Goal: Information Seeking & Learning: Learn about a topic

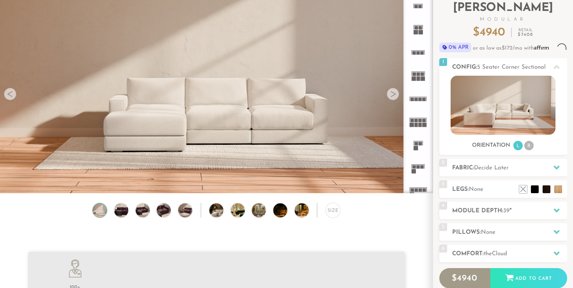
scroll to position [8613, 573]
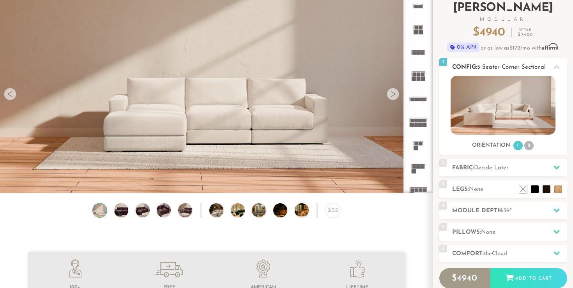
click at [527, 146] on li "R" at bounding box center [529, 145] width 9 height 9
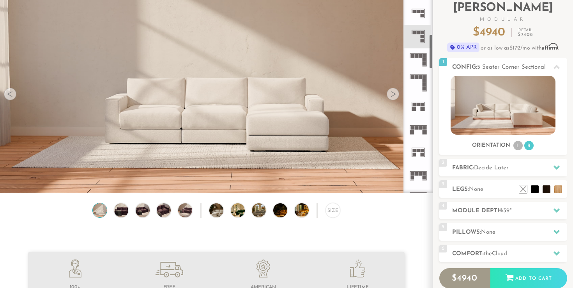
scroll to position [225, 0]
click at [420, 108] on icon at bounding box center [418, 104] width 23 height 23
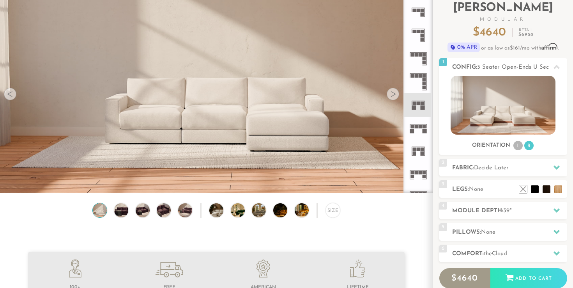
click at [420, 109] on icon at bounding box center [418, 104] width 23 height 23
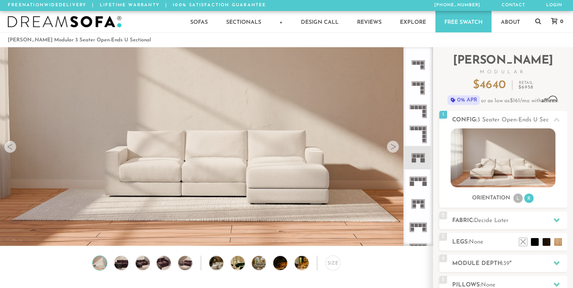
click at [394, 149] on div at bounding box center [393, 146] width 12 height 12
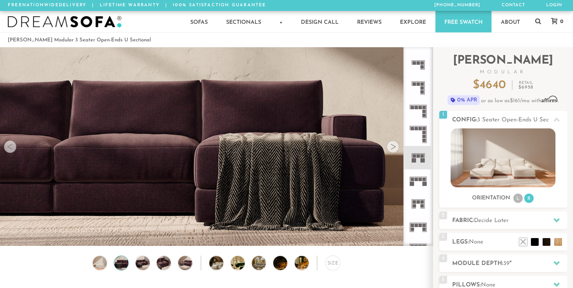
click at [11, 145] on div at bounding box center [10, 146] width 12 height 12
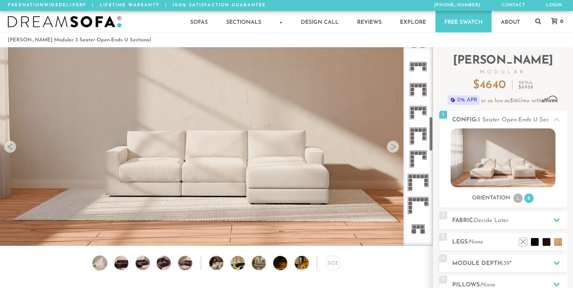
scroll to position [387, 0]
click at [424, 114] on rect at bounding box center [425, 114] width 4 height 0
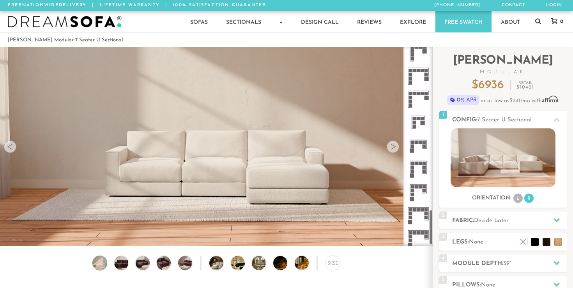
scroll to position [908, 0]
click at [424, 147] on rect at bounding box center [425, 147] width 4 height 4
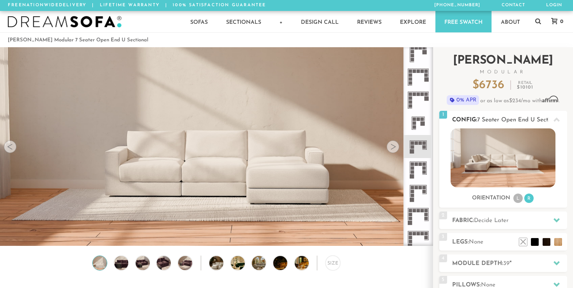
click at [468, 131] on img at bounding box center [503, 157] width 105 height 59
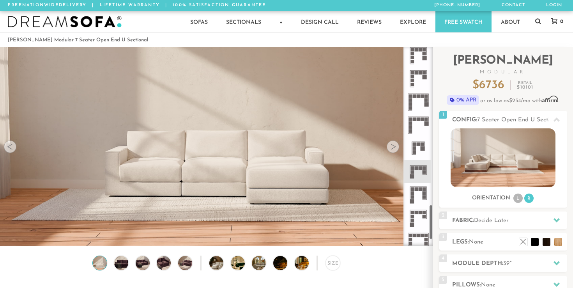
scroll to position [880, 0]
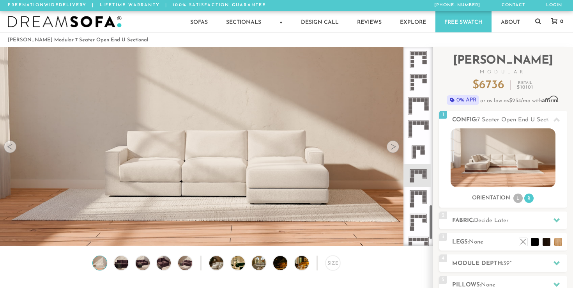
click at [421, 122] on rect at bounding box center [423, 123] width 4 height 4
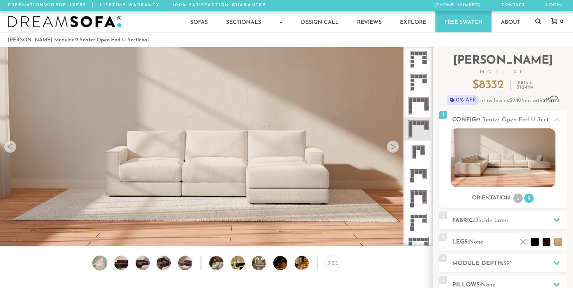
click at [422, 80] on icon at bounding box center [418, 82] width 23 height 23
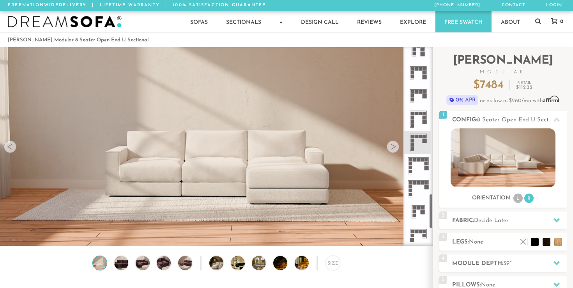
scroll to position [814, 0]
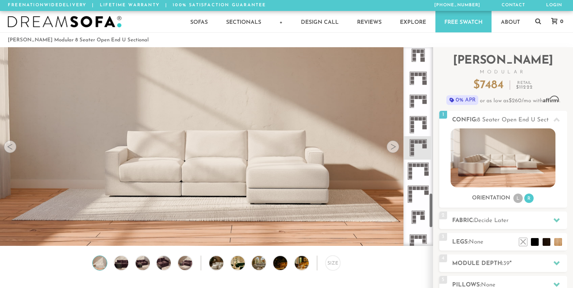
click at [416, 109] on icon at bounding box center [418, 101] width 23 height 23
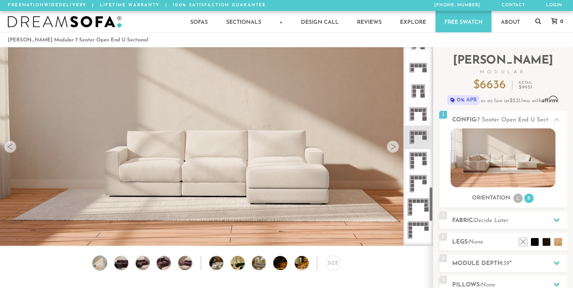
scroll to position [777, 0]
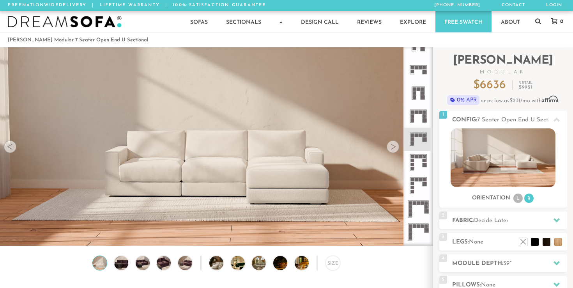
click at [418, 92] on icon at bounding box center [418, 93] width 23 height 23
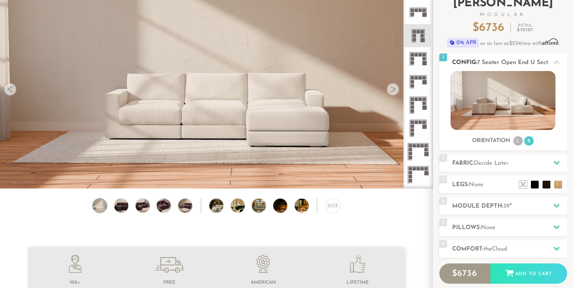
scroll to position [60, 0]
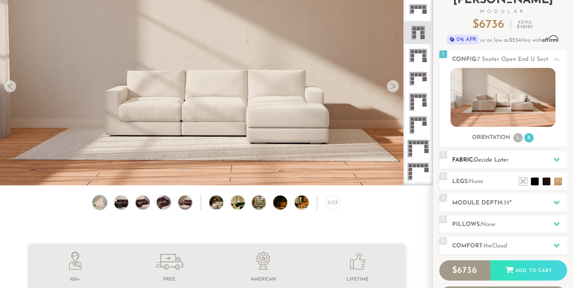
click at [521, 163] on h2 "Fabric: Decide Later" at bounding box center [509, 160] width 115 height 9
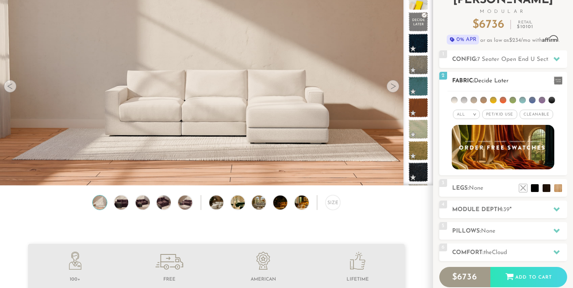
click at [548, 82] on h2 "Fabric: Decide Later" at bounding box center [509, 80] width 115 height 9
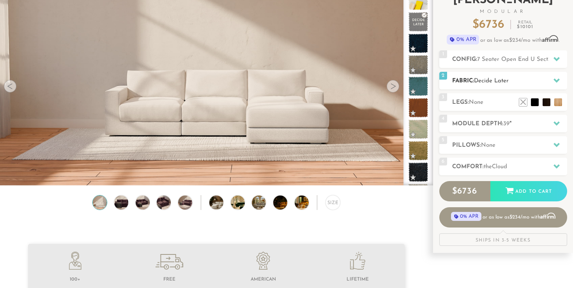
scroll to position [82, 0]
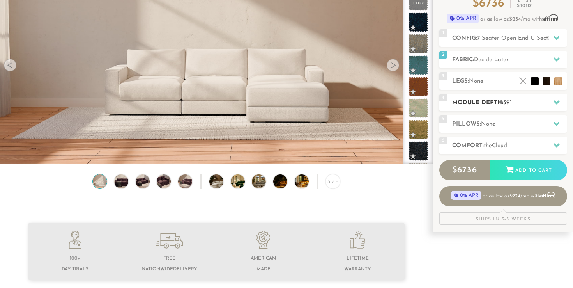
click at [536, 103] on h2 "Module Depth: 39 "" at bounding box center [509, 102] width 115 height 9
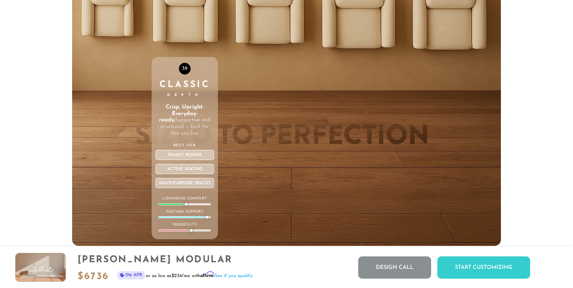
scroll to position [2700, 0]
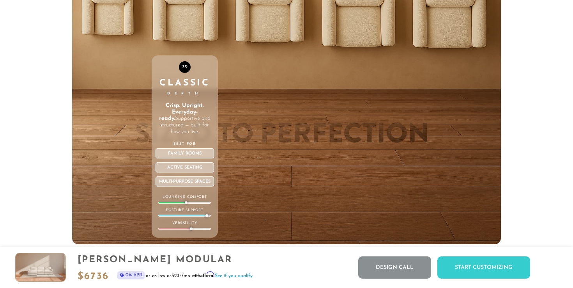
click at [190, 160] on div "Best For Family Rooms Active Seating Multi-purpose Spaces" at bounding box center [185, 164] width 59 height 46
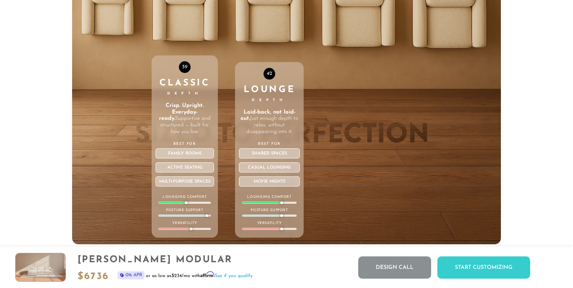
click at [269, 23] on div "42 Lounge Depth Laid-back, not laid-out. Just enough depth to relax, without di…" at bounding box center [269, 79] width 69 height 332
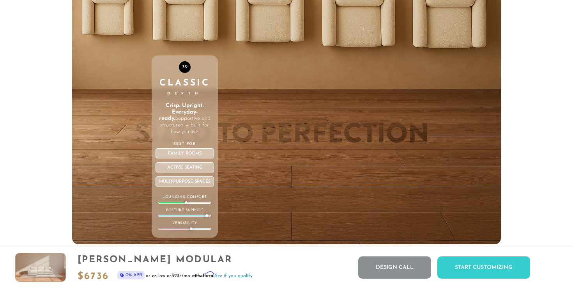
click at [193, 27] on div "39 Classic Depth Crisp. Upright. Everyday-ready. Supportive and structured — bu…" at bounding box center [185, 79] width 67 height 332
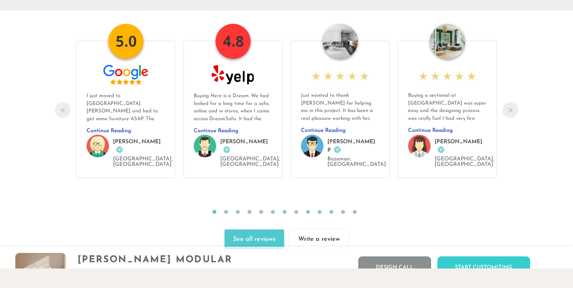
scroll to position [8386, 0]
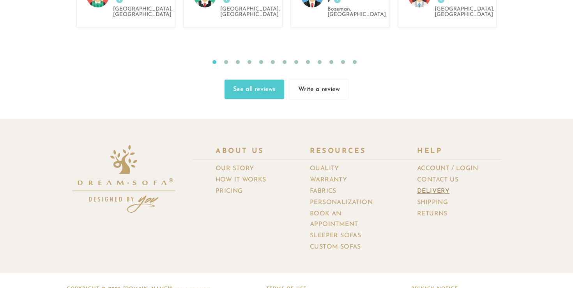
click at [451, 186] on link "Delivery" at bounding box center [436, 191] width 38 height 11
